Goal: Communication & Community: Answer question/provide support

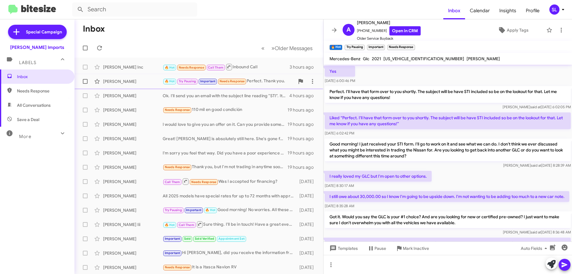
scroll to position [354, 0]
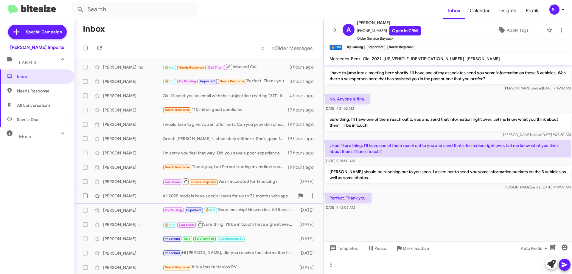
click at [203, 195] on div "All 2025 models have special rates for up to 72 months with approved credit. Pl…" at bounding box center [229, 196] width 132 height 6
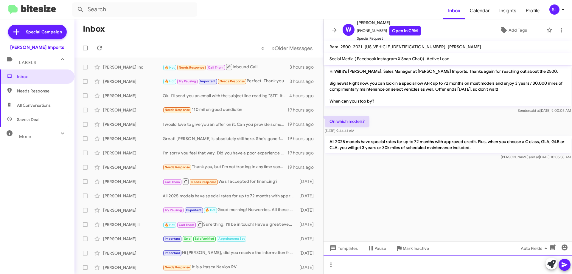
click at [393, 262] on div at bounding box center [448, 264] width 248 height 19
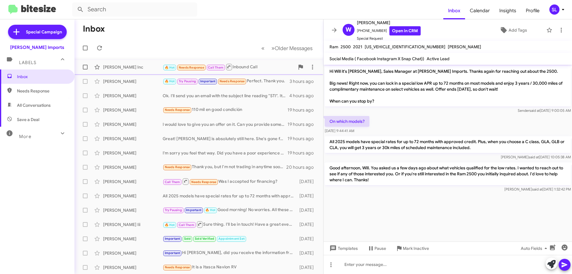
click at [153, 69] on div "[PERSON_NAME] Inc" at bounding box center [133, 67] width 60 height 6
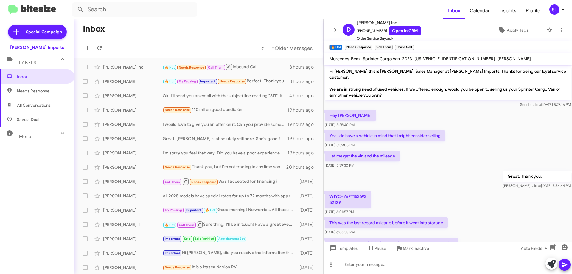
scroll to position [127, 0]
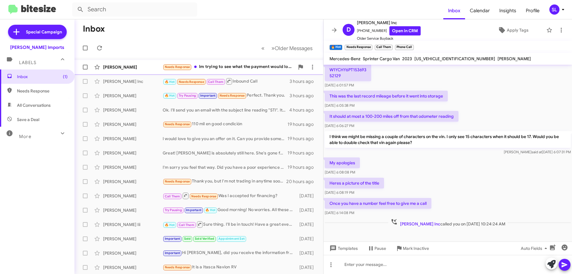
click at [225, 65] on div "Needs Response Im trying to see what the payment would look like on the 2500" at bounding box center [229, 66] width 132 height 7
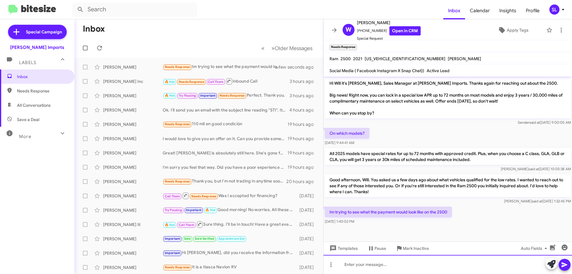
click at [408, 259] on div at bounding box center [448, 264] width 248 height 19
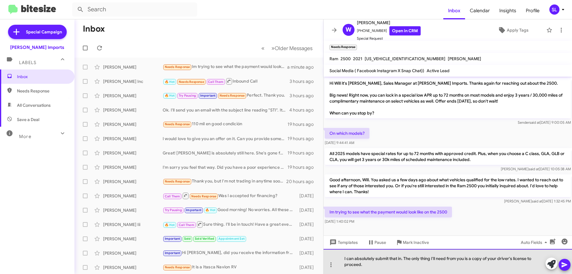
click at [425, 265] on div "I can absolutely submit that in. The only thing I'll need from you is a copy of…" at bounding box center [448, 261] width 248 height 25
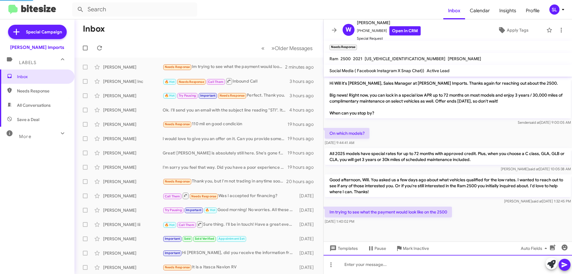
scroll to position [19, 0]
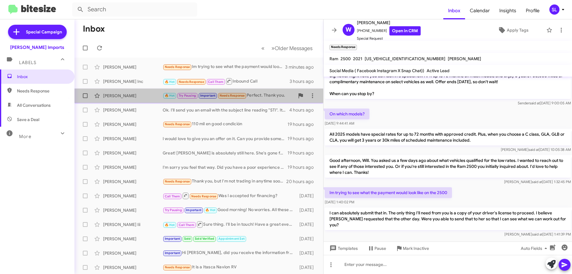
click at [258, 94] on div "🔥 Hot Try Pausing Important Needs Response Perfect. Thank you." at bounding box center [229, 95] width 132 height 7
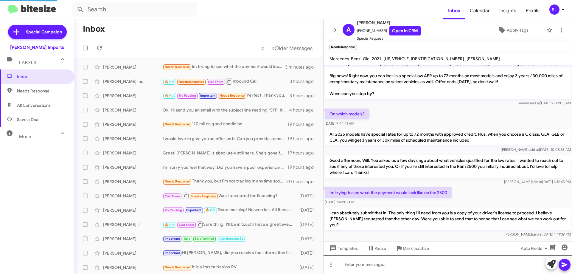
scroll to position [354, 0]
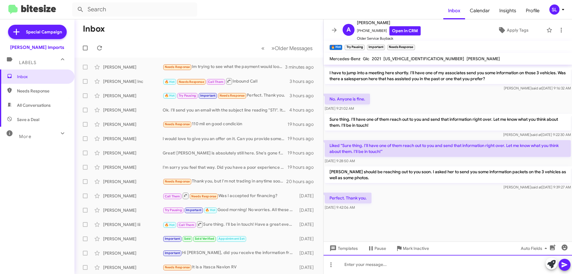
click at [384, 267] on div at bounding box center [448, 264] width 248 height 19
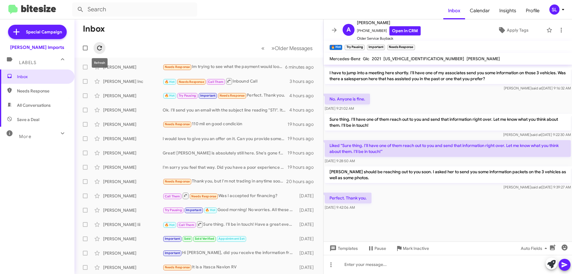
click at [99, 49] on icon at bounding box center [99, 47] width 7 height 7
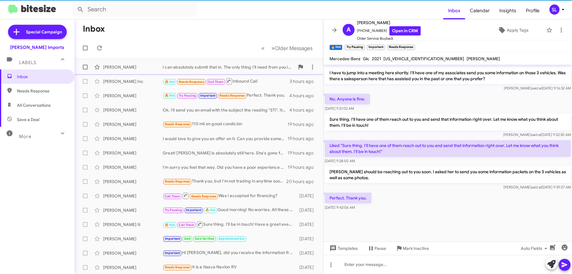
click at [263, 70] on div "[PERSON_NAME] I can absolutely submit that in. The only thing I'll need from yo…" at bounding box center [198, 67] width 239 height 12
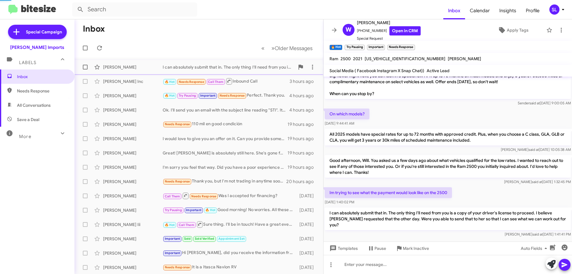
scroll to position [7, 0]
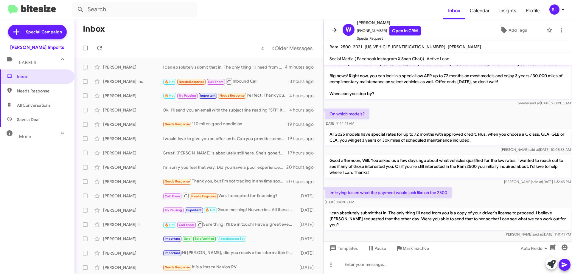
click at [332, 27] on icon at bounding box center [334, 30] width 7 height 7
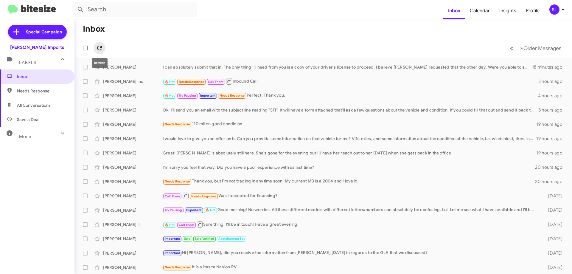
click at [102, 48] on icon at bounding box center [99, 47] width 7 height 7
